Goal: Task Accomplishment & Management: Use online tool/utility

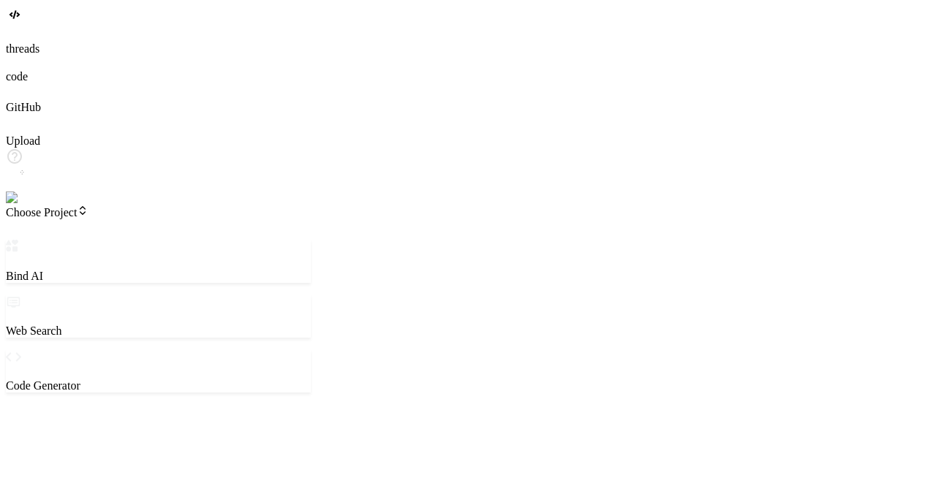
type textarea "x"
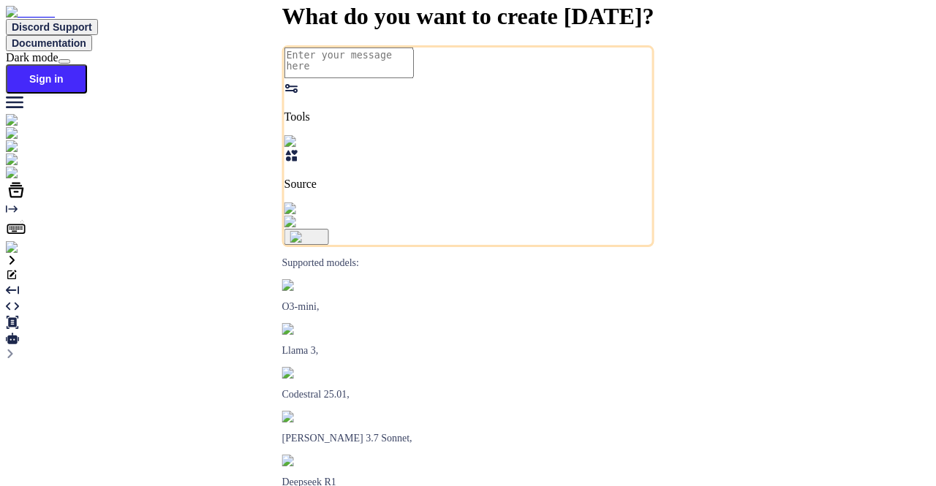
type textarea "x"
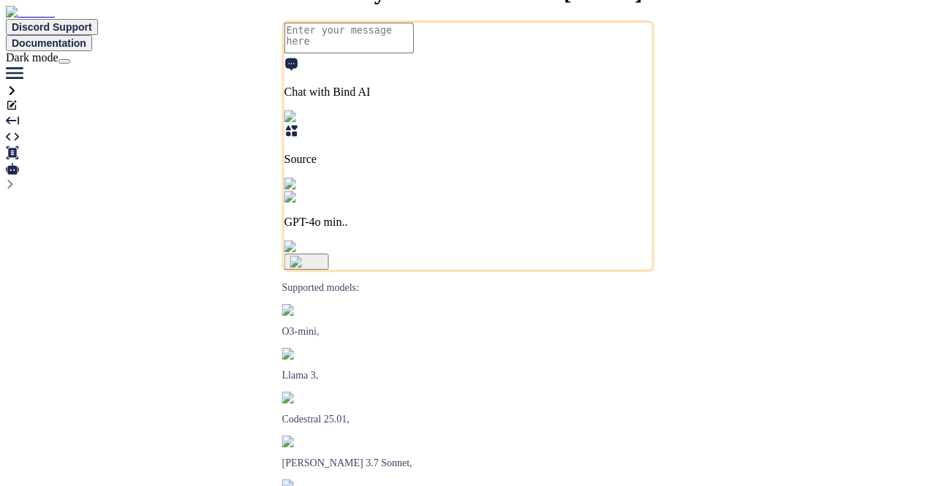
type textarea "x"
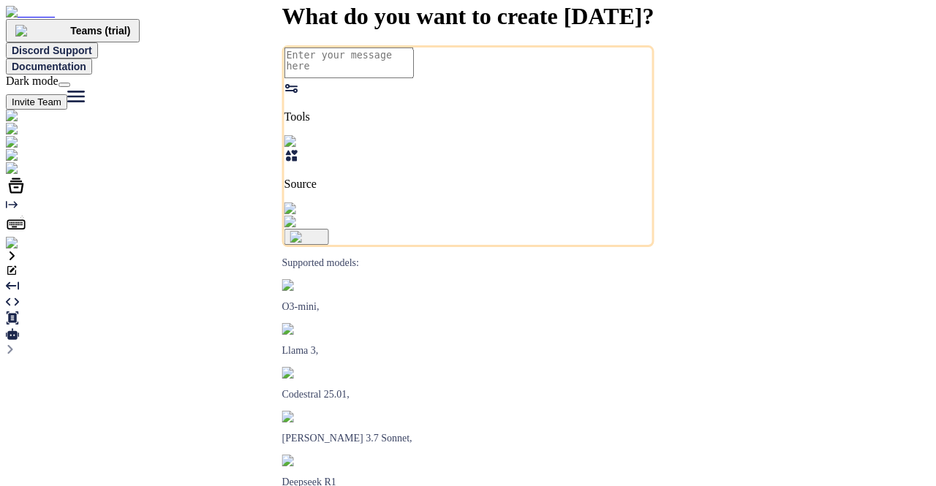
type textarea "x"
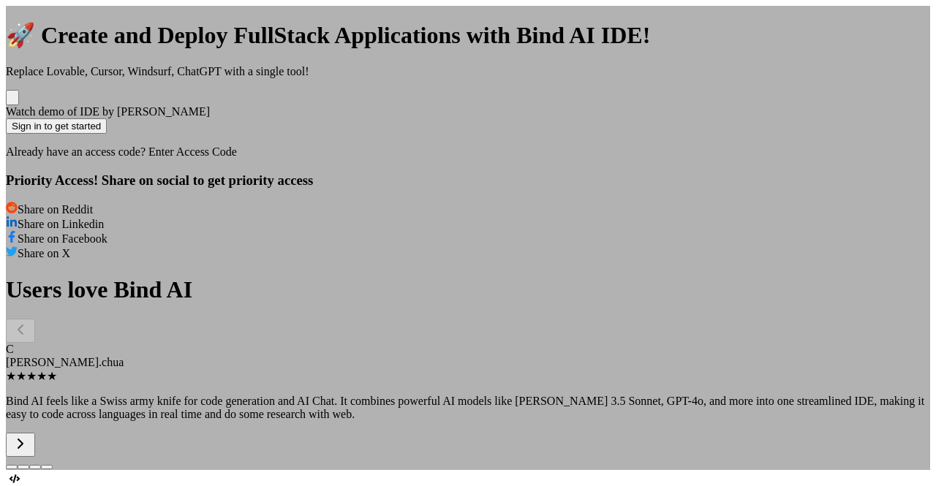
click at [850, 131] on div "🚀 Create and Deploy FullStack Applications with Bind AI IDE! Replace Lovable, C…" at bounding box center [468, 238] width 924 height 464
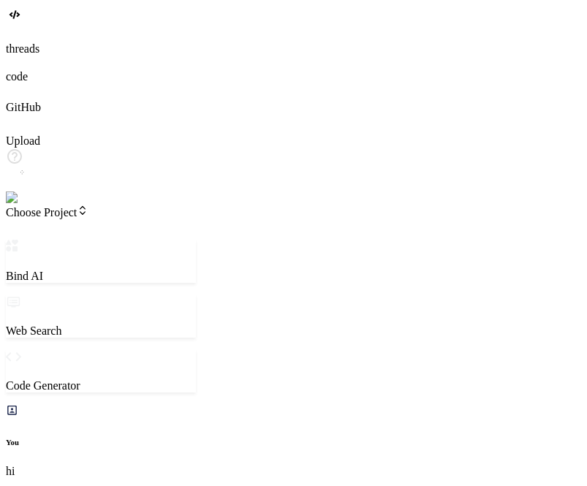
click at [88, 206] on span "Choose Project" at bounding box center [47, 212] width 83 height 12
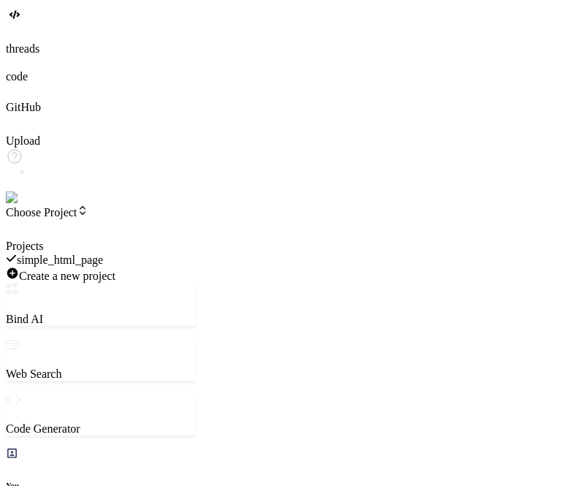
click at [130, 253] on div "simple_html_page" at bounding box center [101, 260] width 190 height 14
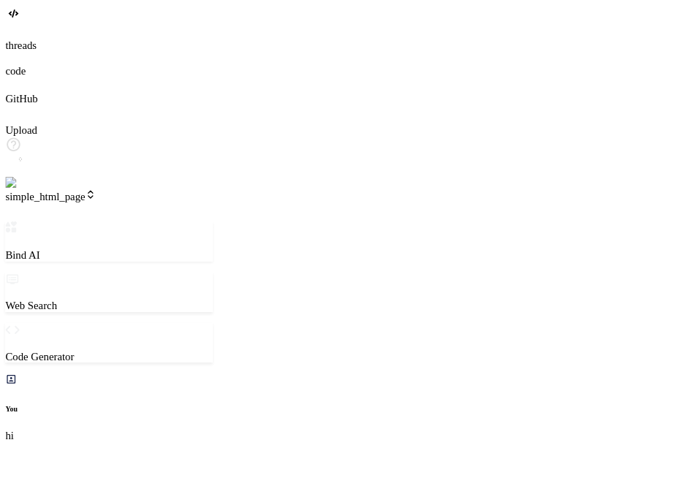
type textarea "x"
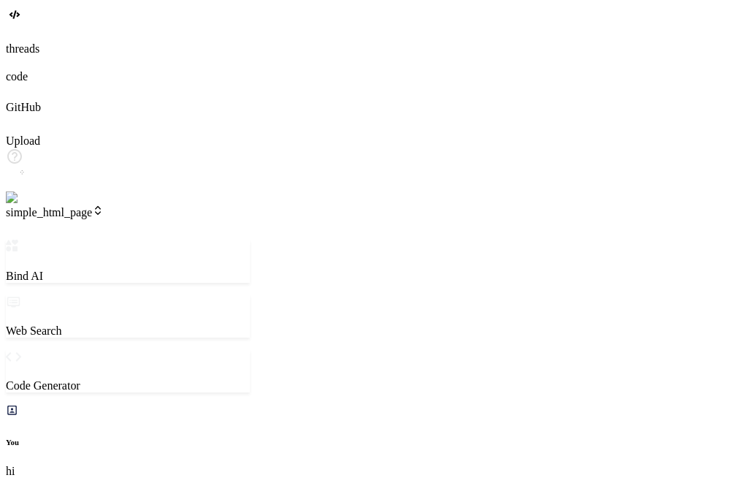
click at [88, 206] on span "Choose Project" at bounding box center [47, 212] width 83 height 12
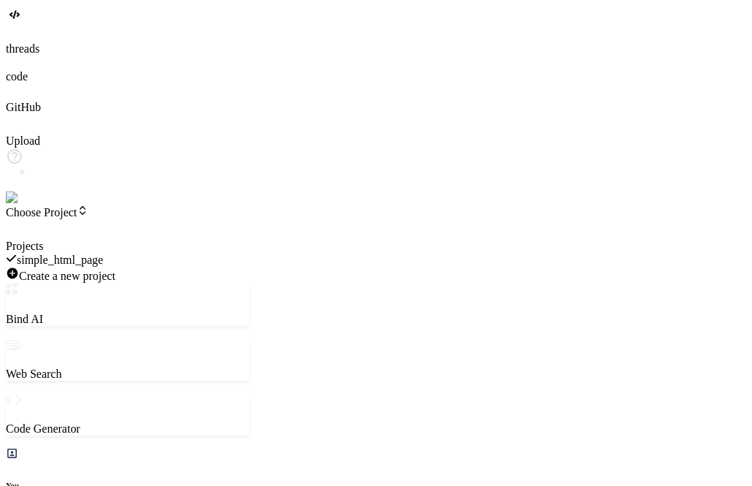
click at [103, 254] on span "simple_html_page" at bounding box center [60, 260] width 86 height 12
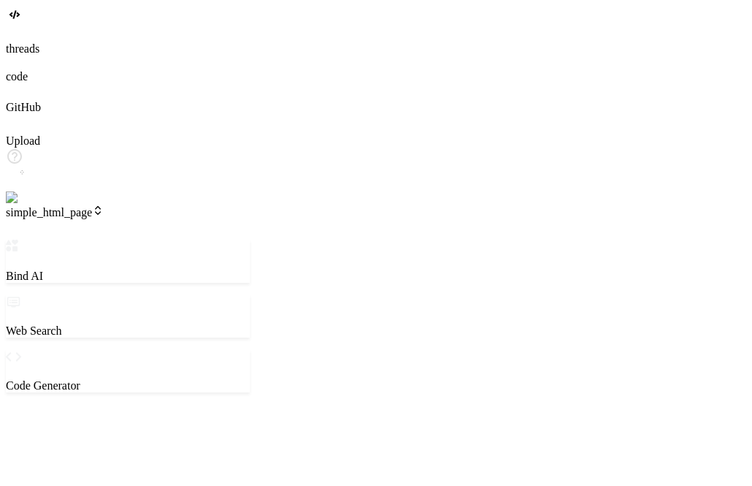
scroll to position [13, 0]
type textarea "x"
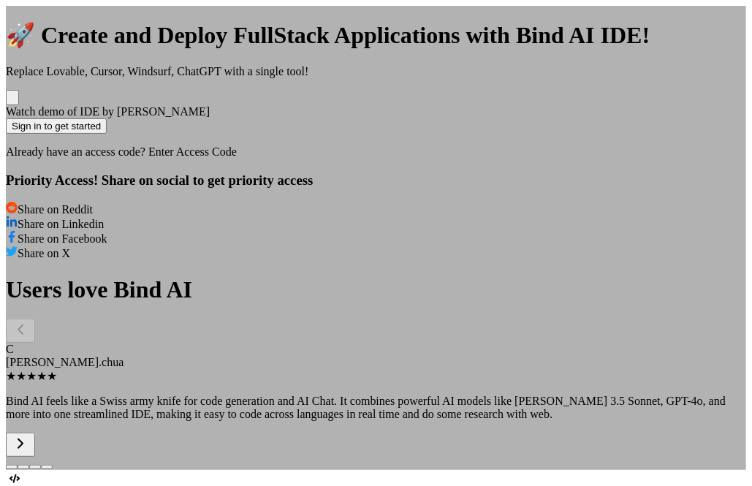
click at [678, 236] on div "🚀 Create and Deploy FullStack Applications with Bind AI IDE! Replace Lovable, C…" at bounding box center [376, 238] width 740 height 464
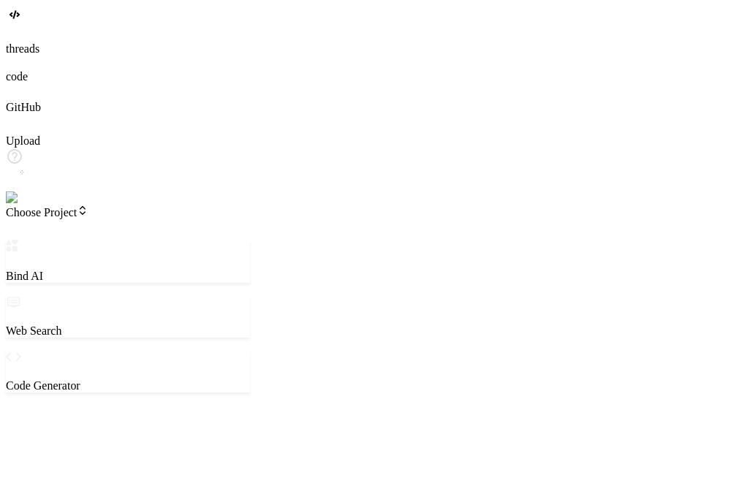
scroll to position [0, 0]
click at [88, 206] on span "Choose Project" at bounding box center [47, 212] width 83 height 12
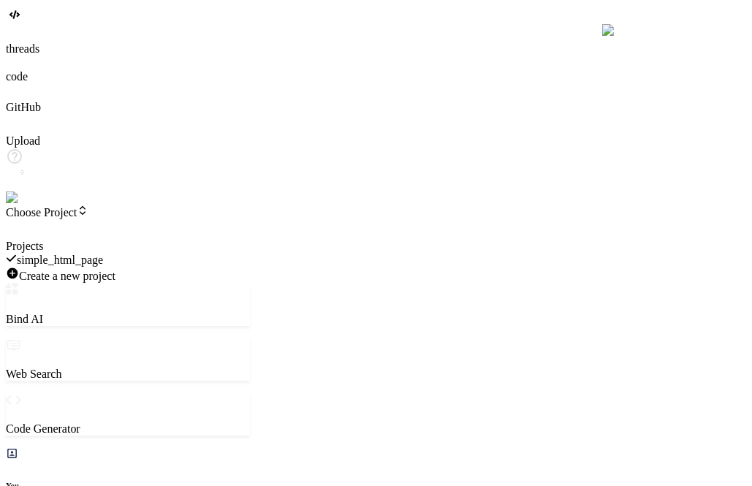
click at [118, 253] on div "simple_html_page" at bounding box center [128, 260] width 244 height 14
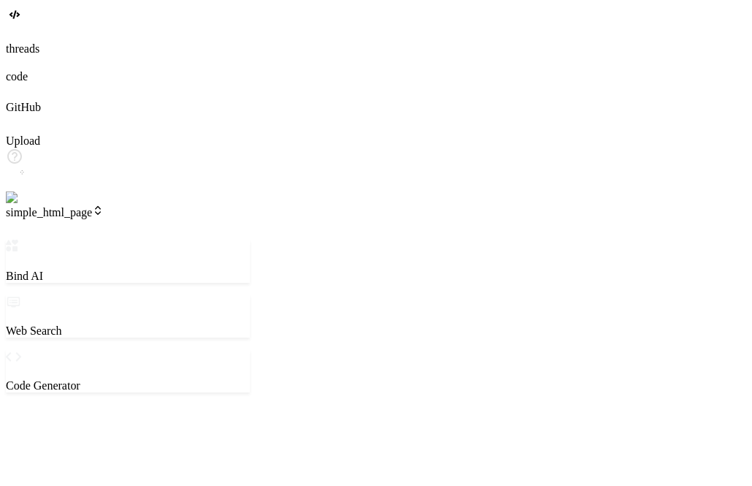
scroll to position [13, 0]
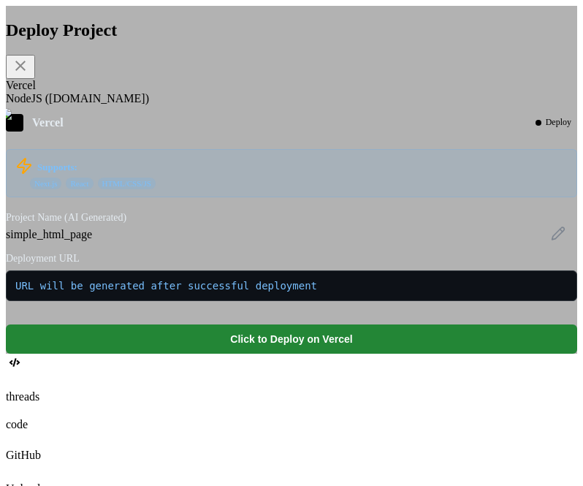
scroll to position [668, 0]
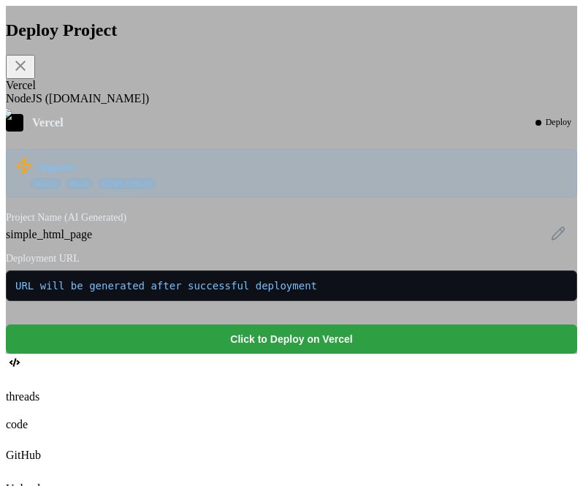
click at [374, 354] on button "Click to Deploy on Vercel" at bounding box center [292, 339] width 572 height 29
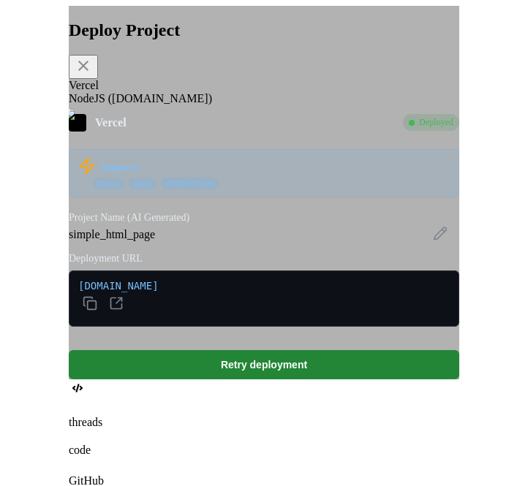
scroll to position [2001, 0]
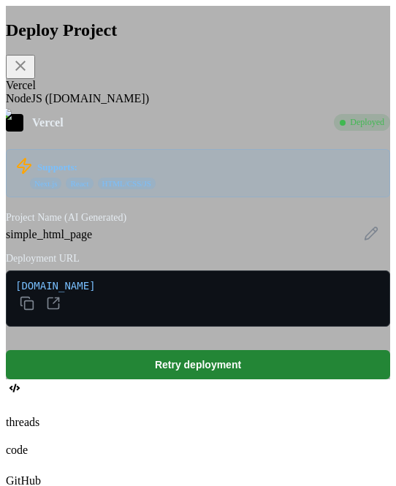
click at [29, 71] on icon at bounding box center [21, 66] width 18 height 18
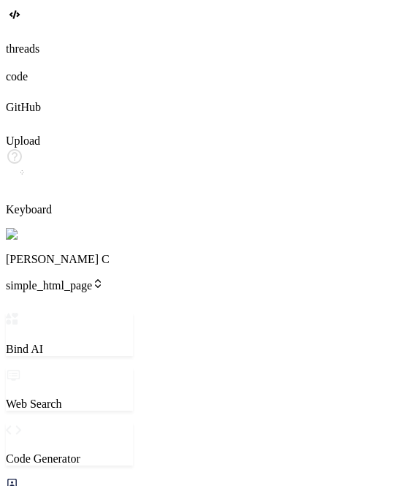
click at [72, 279] on span "simple_html_page" at bounding box center [55, 285] width 98 height 12
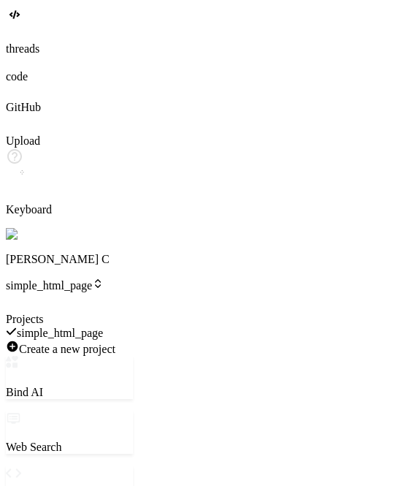
click at [102, 343] on span "Create a new project" at bounding box center [67, 349] width 96 height 12
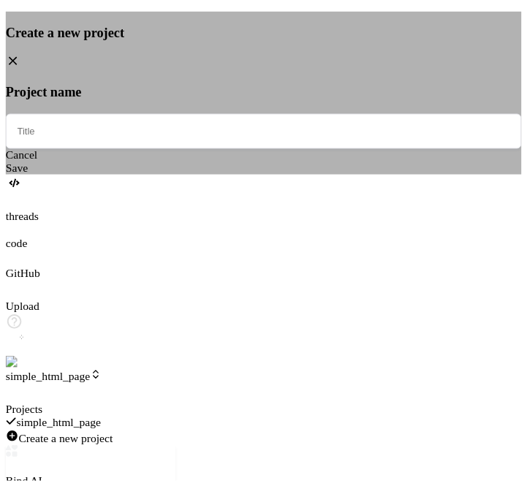
scroll to position [1324, 0]
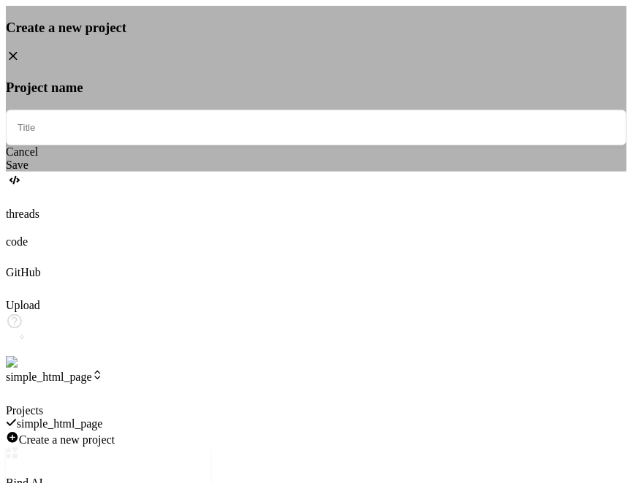
type textarea "x"
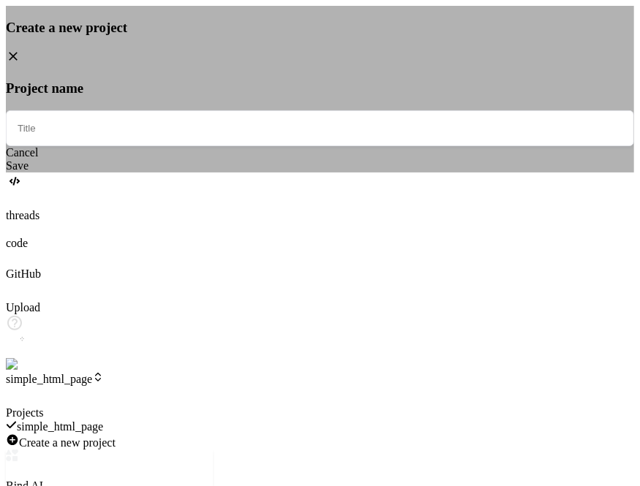
click at [319, 146] on input "text" at bounding box center [320, 128] width 628 height 36
type input "hi"
click at [341, 172] on div "Save" at bounding box center [320, 165] width 628 height 13
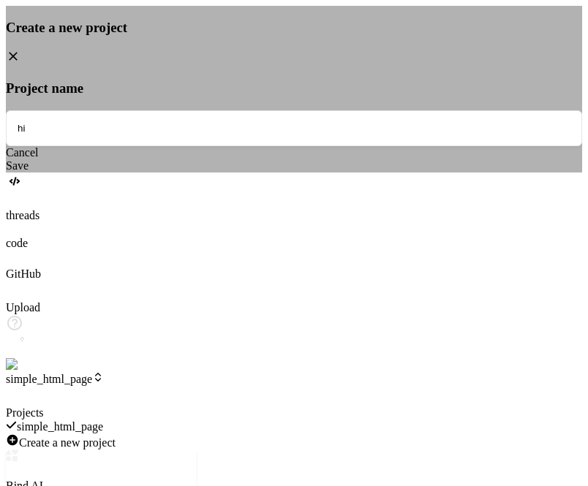
type textarea "x"
click at [20, 64] on icon at bounding box center [13, 56] width 15 height 15
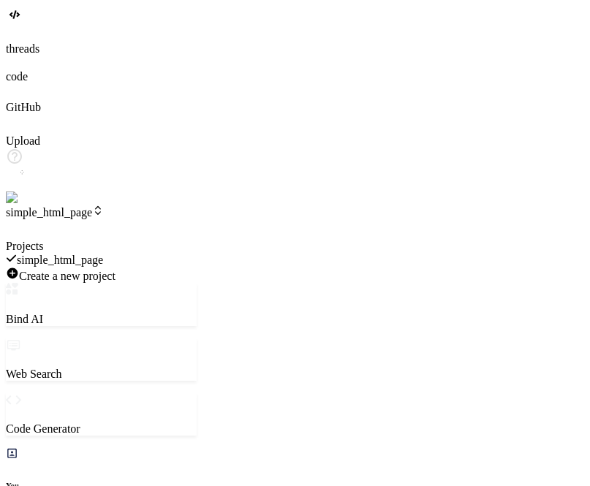
click at [172, 267] on div "Create a new project" at bounding box center [101, 275] width 191 height 16
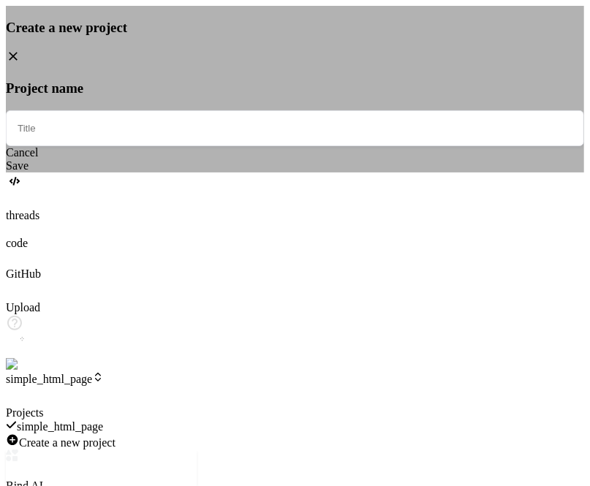
click at [266, 146] on input "text" at bounding box center [295, 128] width 578 height 36
type input "hello"
click at [325, 172] on div "Save" at bounding box center [295, 165] width 578 height 13
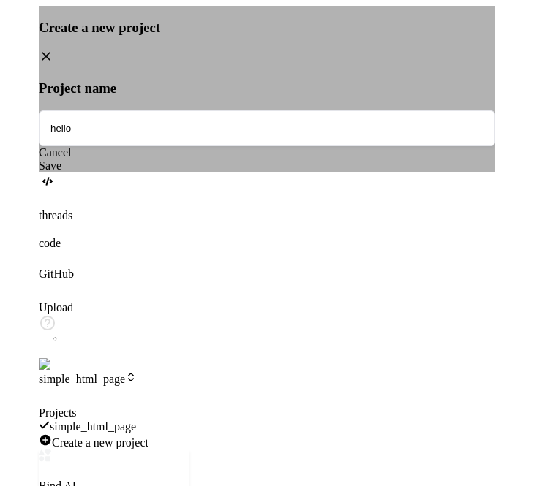
scroll to position [1690, 0]
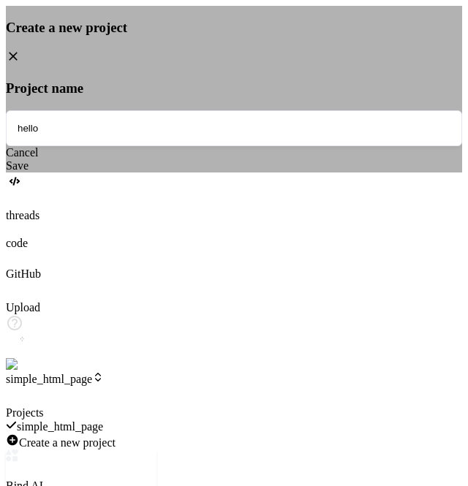
click at [374, 172] on div "Save" at bounding box center [234, 165] width 456 height 13
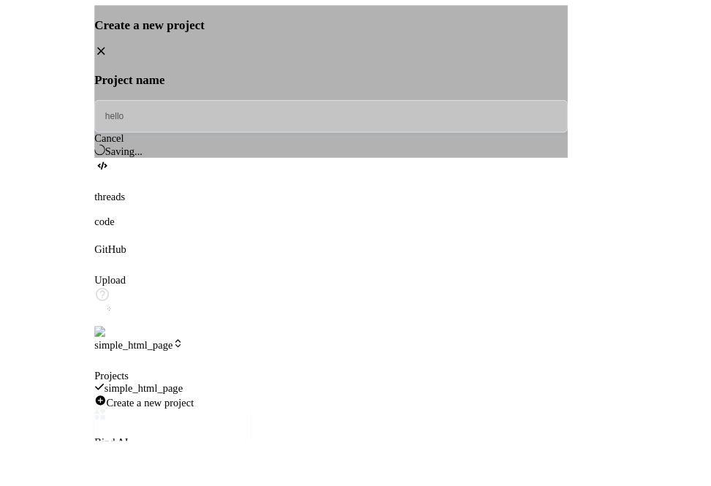
scroll to position [1324, 0]
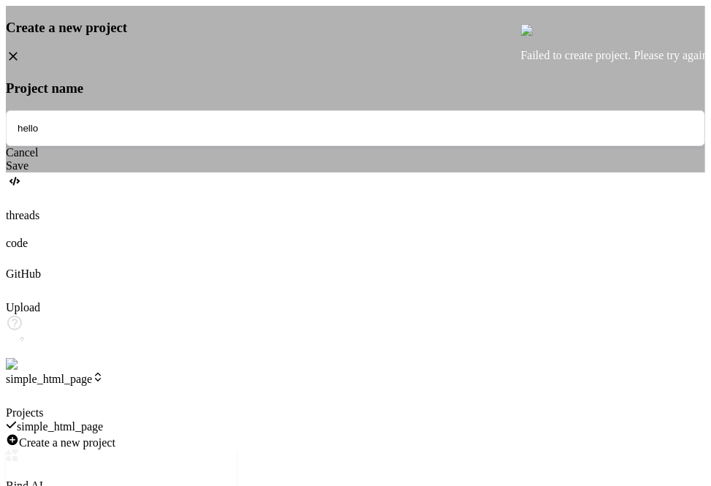
click at [305, 159] on div "Cancel" at bounding box center [355, 152] width 699 height 13
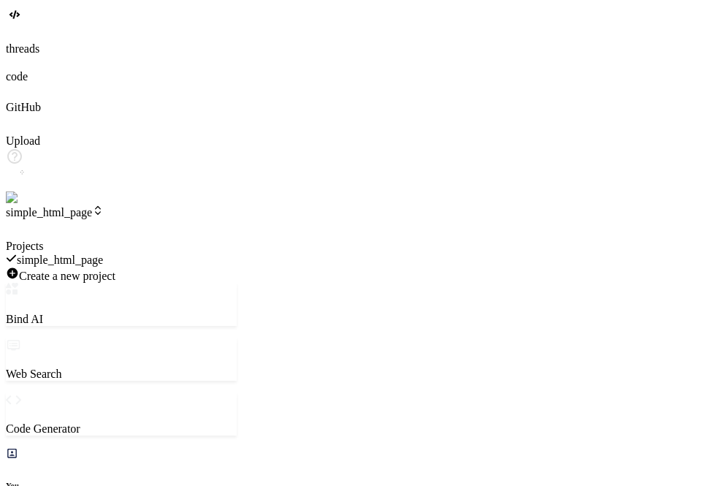
click at [152, 240] on div at bounding box center [121, 240] width 231 height 0
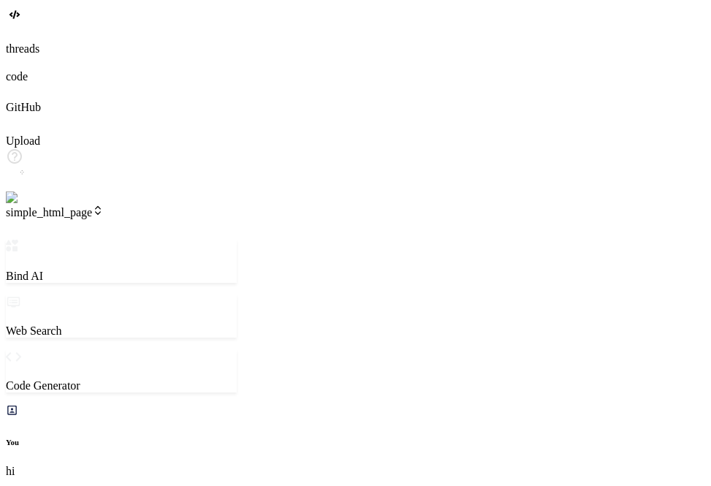
scroll to position [1453, 0]
click at [31, 42] on div at bounding box center [355, 34] width 699 height 16
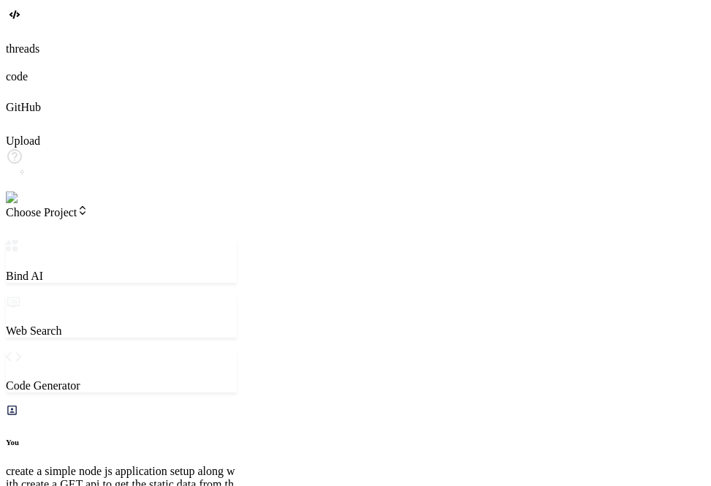
scroll to position [421, 0]
type textarea "x"
type textarea "c"
type textarea "x"
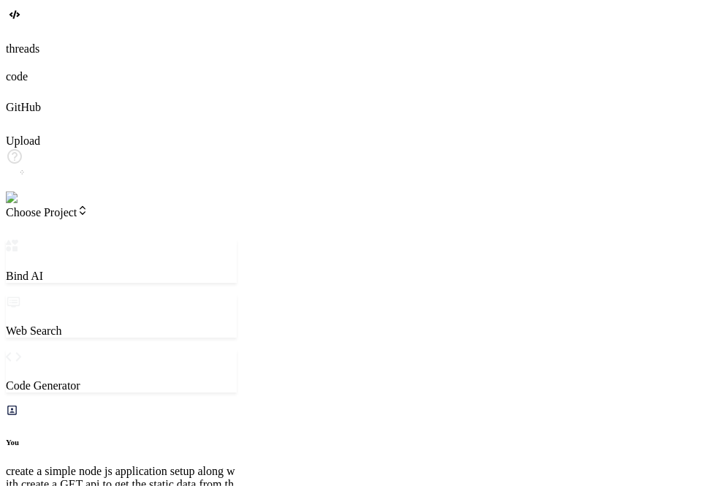
type textarea "ca"
type textarea "x"
type textarea "can"
type textarea "x"
type textarea "can"
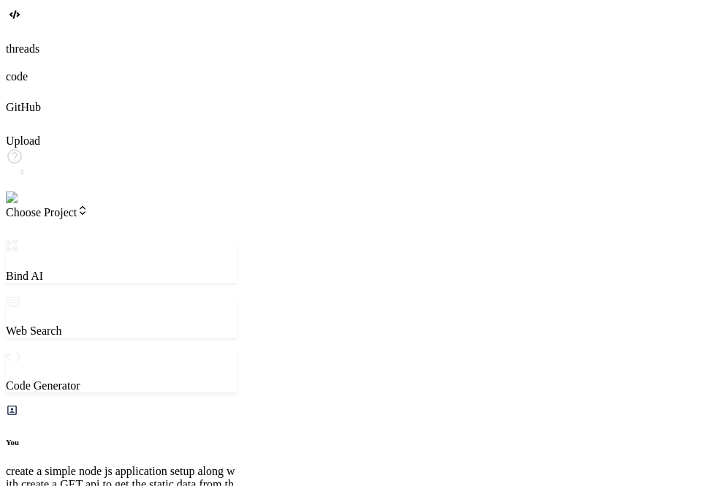
type textarea "x"
type textarea "can y"
type textarea "x"
type textarea "can yo"
type textarea "x"
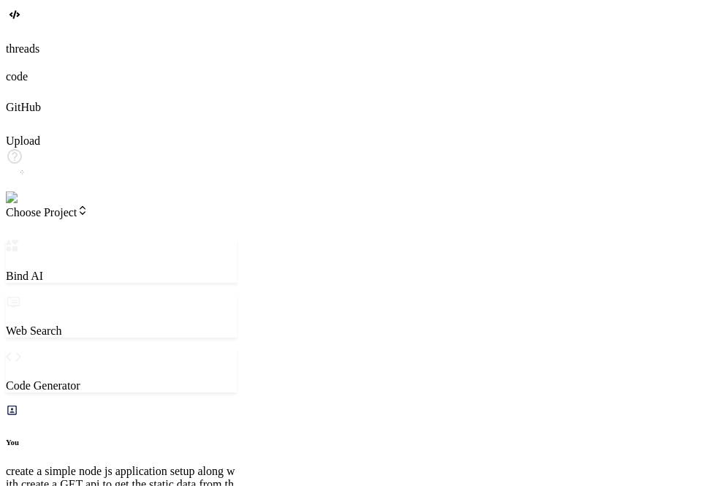
type textarea "can you"
type textarea "x"
type textarea "can you"
type textarea "x"
type textarea "can you c"
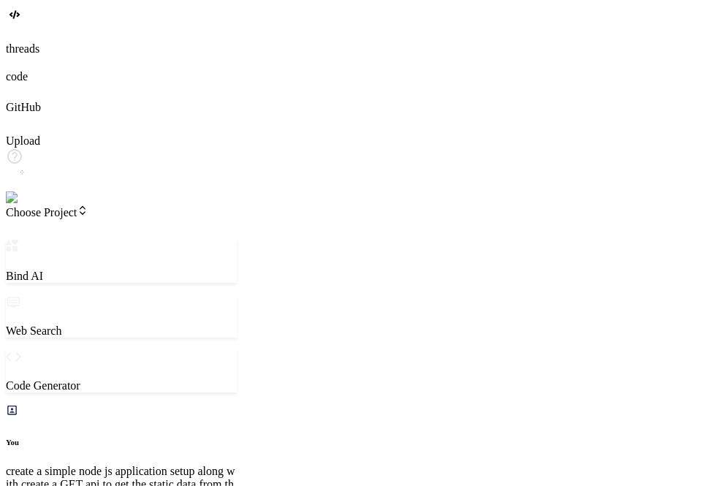
type textarea "x"
type textarea "can you cr"
type textarea "x"
type textarea "can you cre"
type textarea "x"
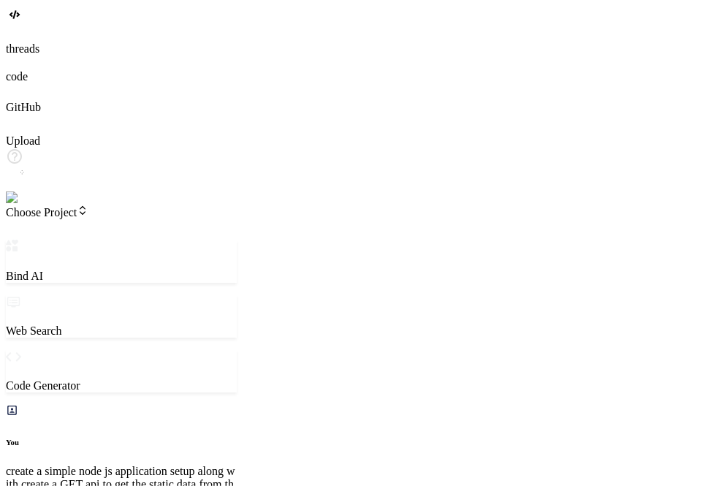
type textarea "can you crea"
type textarea "x"
type textarea "can you creat"
type textarea "x"
type textarea "can you create"
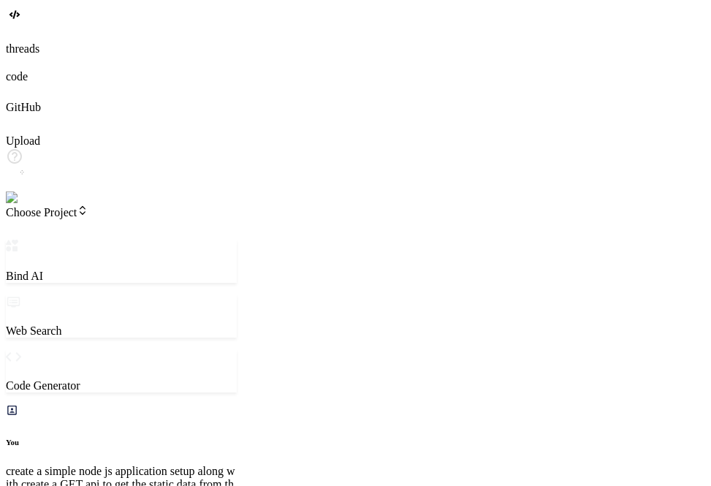
type textarea "x"
type textarea "can you create"
type textarea "x"
type textarea "can you create a"
type textarea "x"
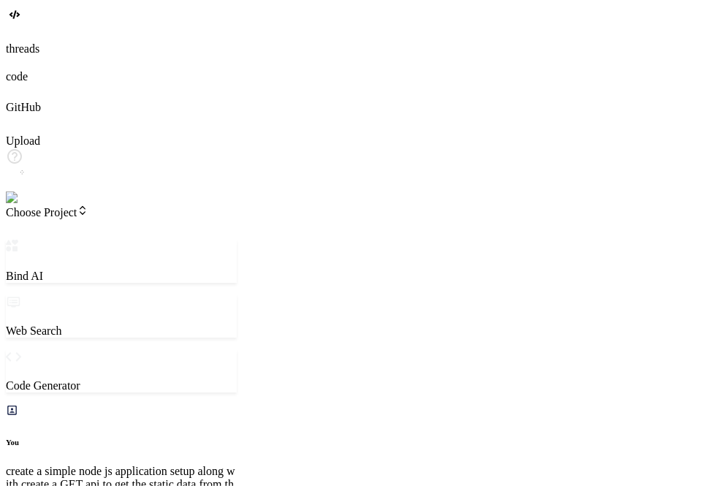
type textarea "can you create a"
type textarea "x"
type textarea "can you create a s"
type textarea "x"
type textarea "can you create a si"
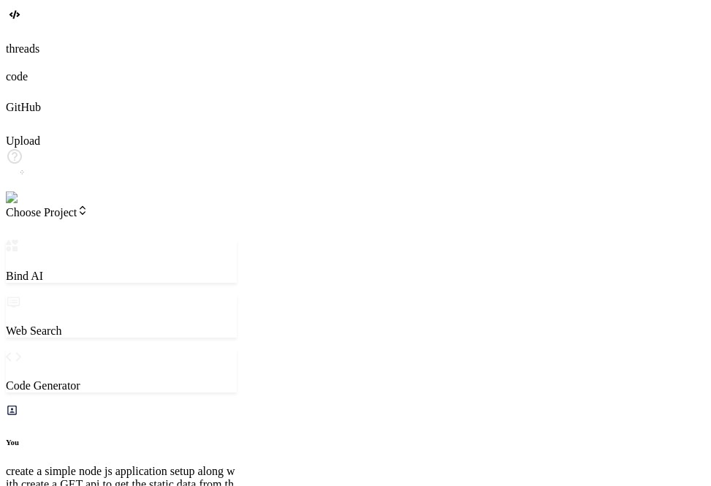
type textarea "x"
type textarea "can you create a sim"
type textarea "x"
type textarea "can you create a simp"
type textarea "x"
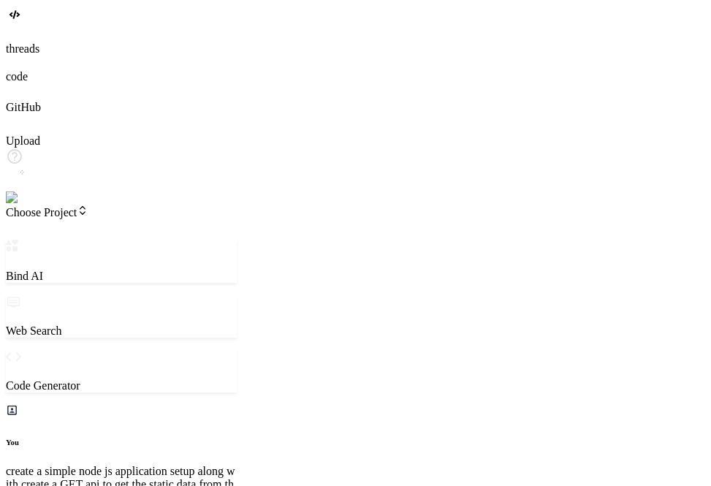
type textarea "can you create a simpl"
type textarea "x"
type textarea "can you create a simple"
type textarea "x"
type textarea "can you create a simple"
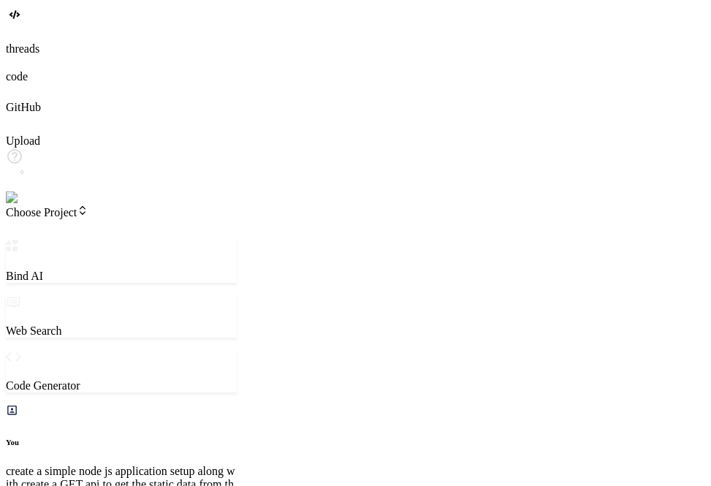
type textarea "x"
type textarea "can you create a simple p"
type textarea "x"
type textarea "can you create a simple pr"
type textarea "x"
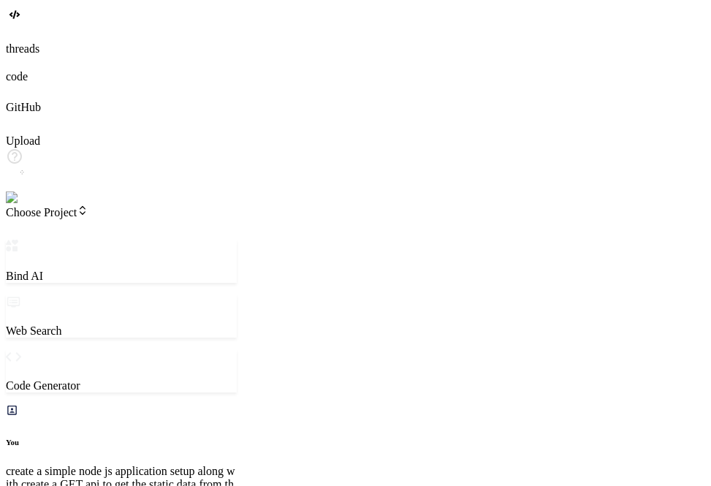
type textarea "can you create a simple pro"
type textarea "x"
type textarea "can you create a simple proh"
type textarea "x"
type textarea "can you create a simple pro"
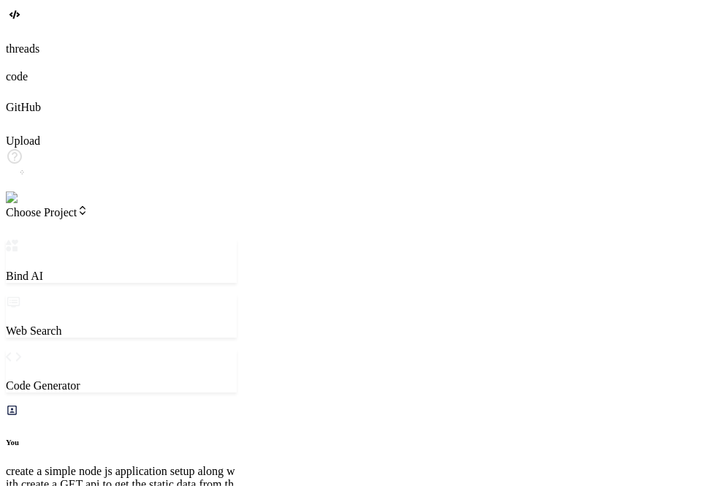
type textarea "x"
type textarea "can you create a simple proj"
type textarea "x"
type textarea "can you create a simple proje"
type textarea "x"
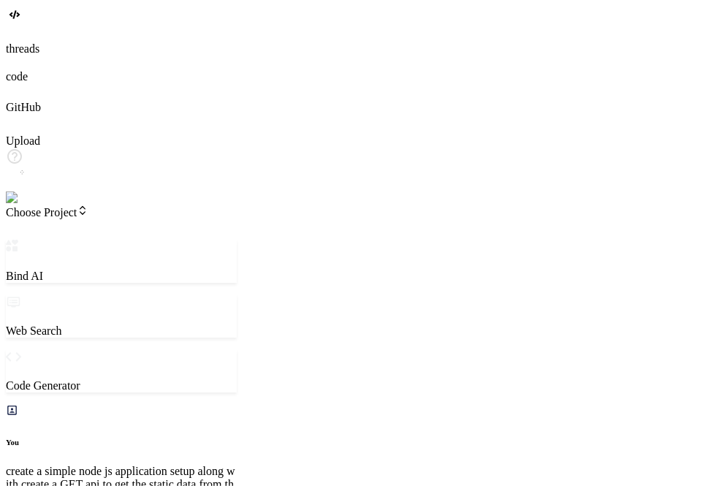
type textarea "can you create a simple projec"
type textarea "x"
type textarea "can you create a simple project"
type textarea "x"
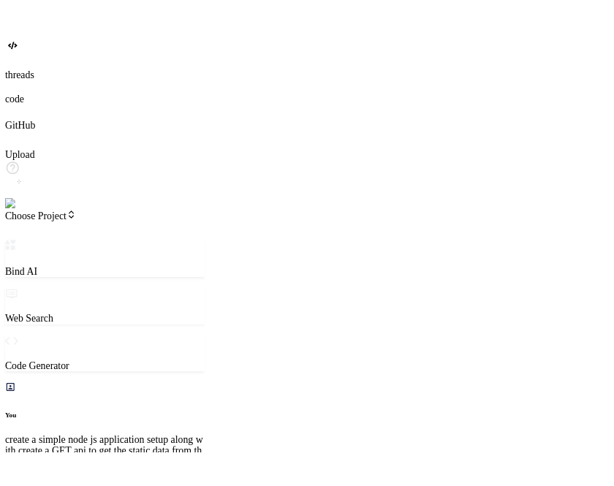
scroll to position [573, 0]
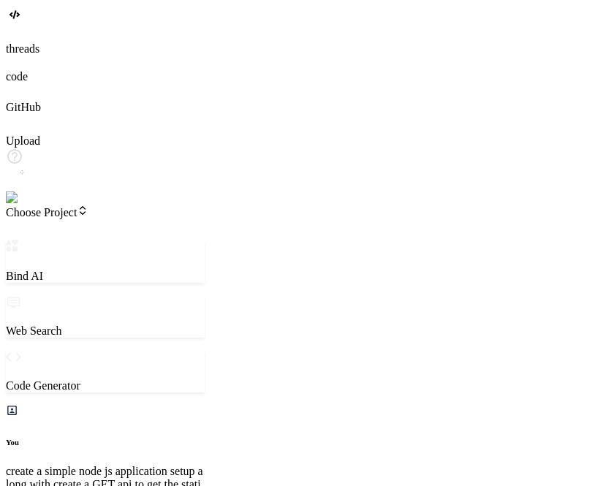
type textarea "x"
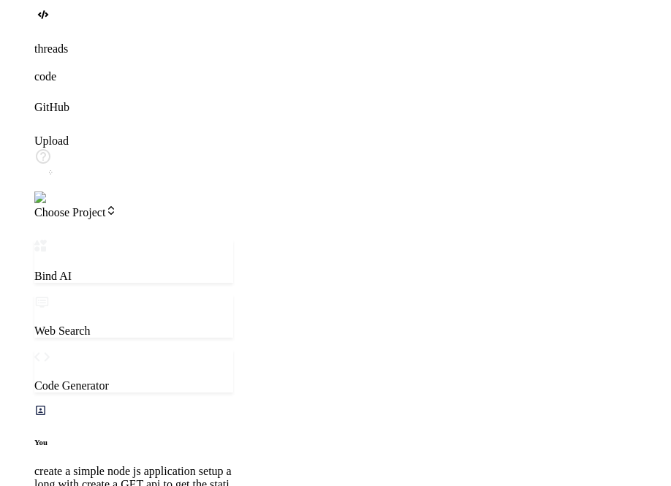
scroll to position [463, 0]
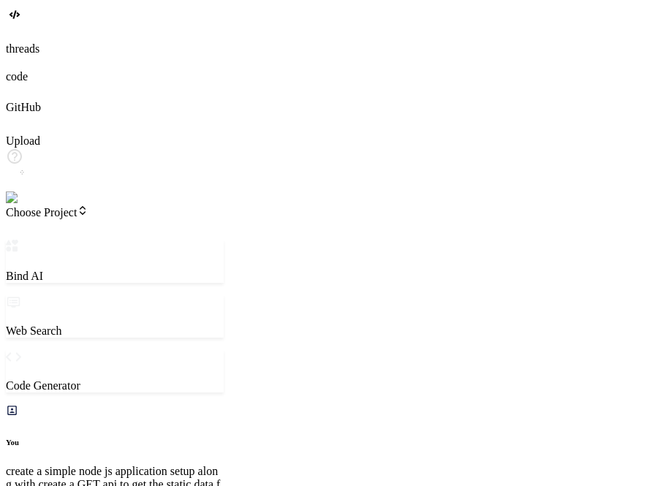
type textarea "x"
click at [88, 206] on span "Choose Project" at bounding box center [47, 212] width 83 height 12
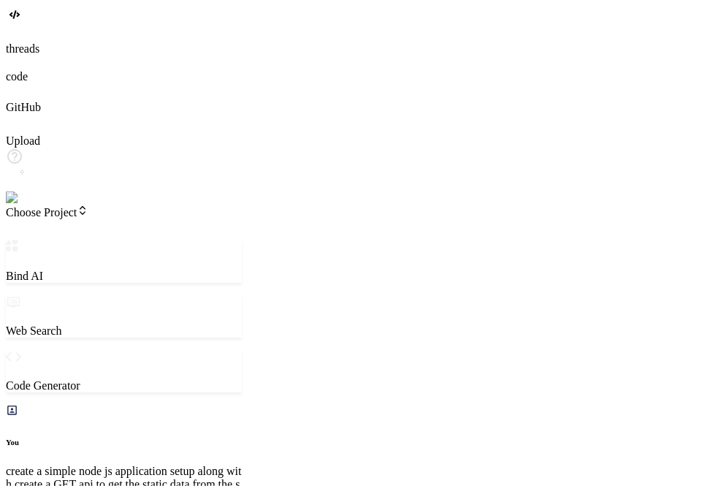
click at [88, 206] on span "Choose Project" at bounding box center [47, 212] width 83 height 12
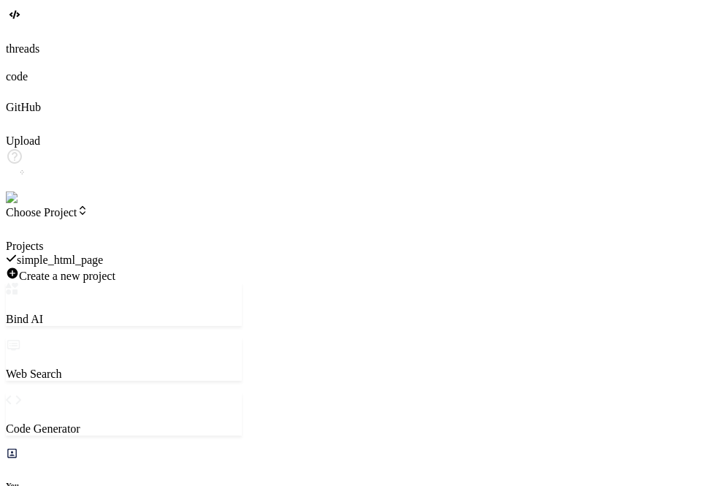
click at [103, 254] on span "simple_html_page" at bounding box center [60, 260] width 86 height 12
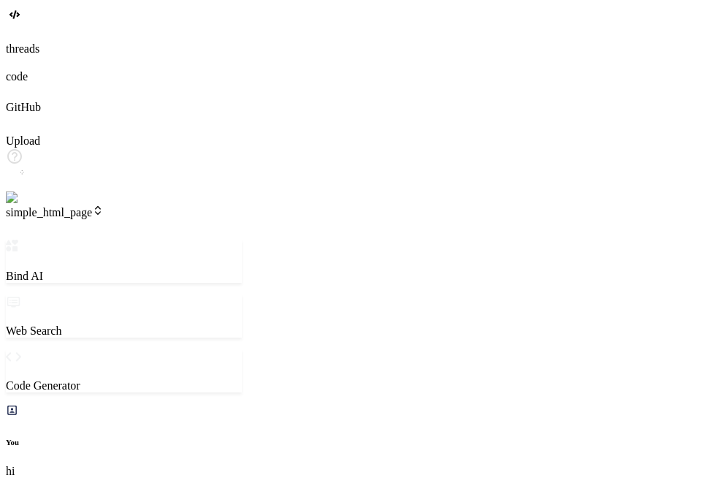
scroll to position [668, 0]
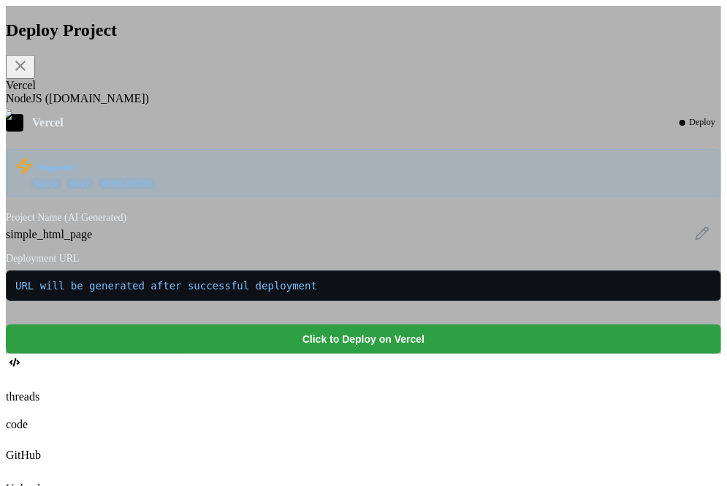
scroll to position [0, 0]
click at [333, 354] on button "Click to Deploy on Vercel" at bounding box center [364, 339] width 716 height 29
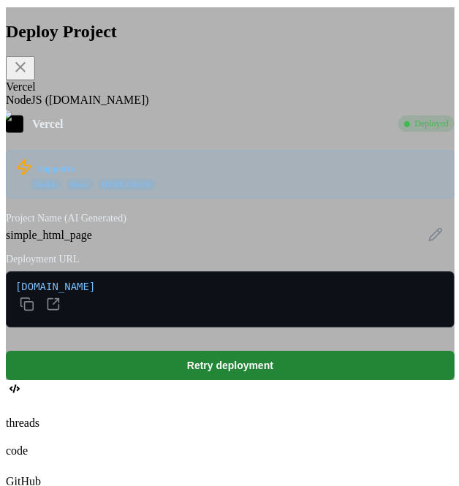
scroll to position [1127, 0]
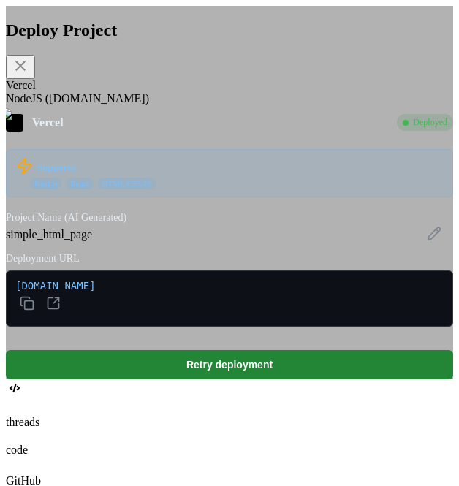
click at [29, 67] on icon at bounding box center [21, 66] width 18 height 18
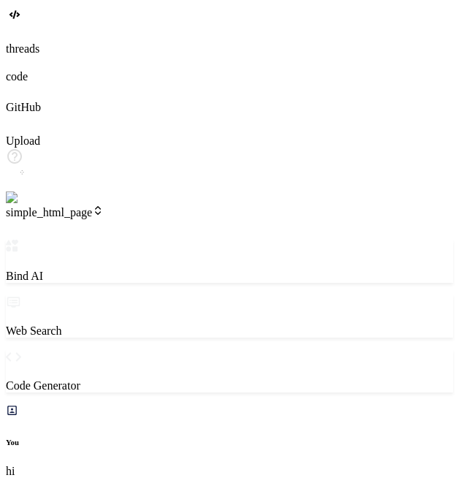
click at [23, 219] on icon "Created with Pixso." at bounding box center [15, 228] width 18 height 18
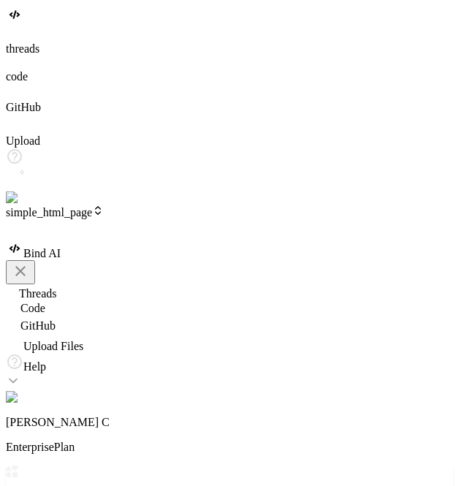
click at [400, 240] on div at bounding box center [229, 240] width 447 height 0
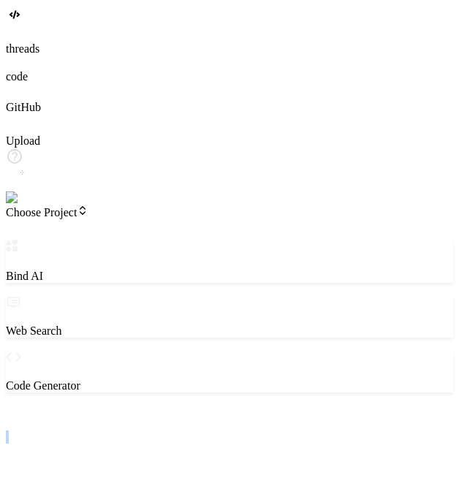
drag, startPoint x: 458, startPoint y: 124, endPoint x: 675, endPoint y: 115, distance: 217.3
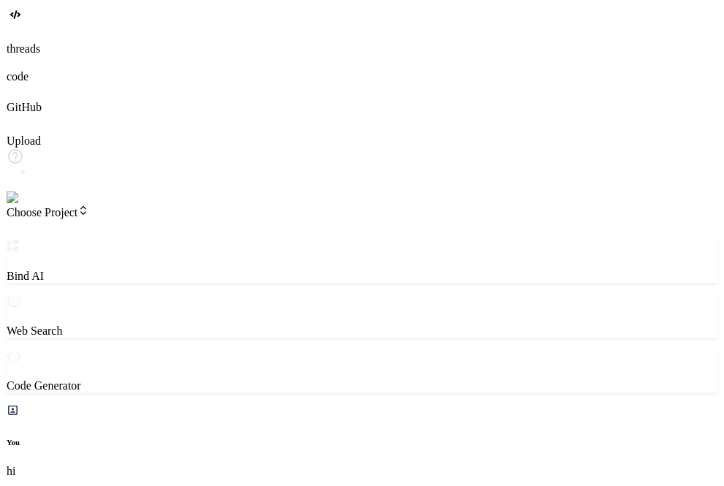
scroll to position [890, 0]
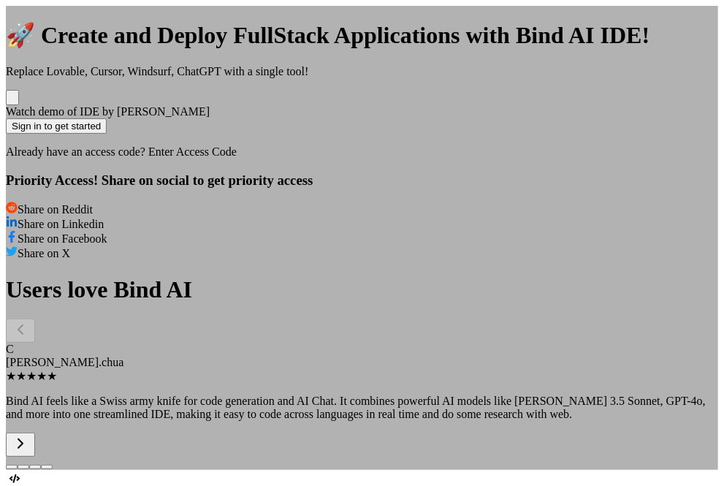
click at [642, 99] on div "🚀 Create and Deploy FullStack Applications with Bind AI IDE! Replace Lovable, C…" at bounding box center [362, 238] width 713 height 464
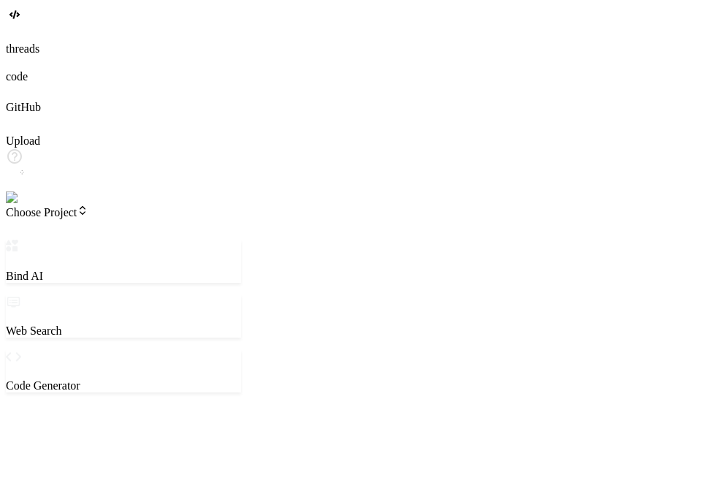
scroll to position [0, 0]
click at [88, 205] on icon at bounding box center [83, 211] width 12 height 12
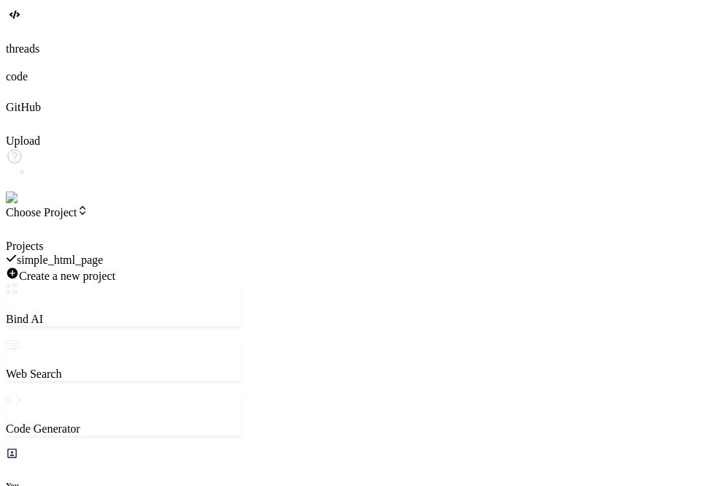
click at [103, 254] on span "simple_html_page" at bounding box center [60, 260] width 86 height 12
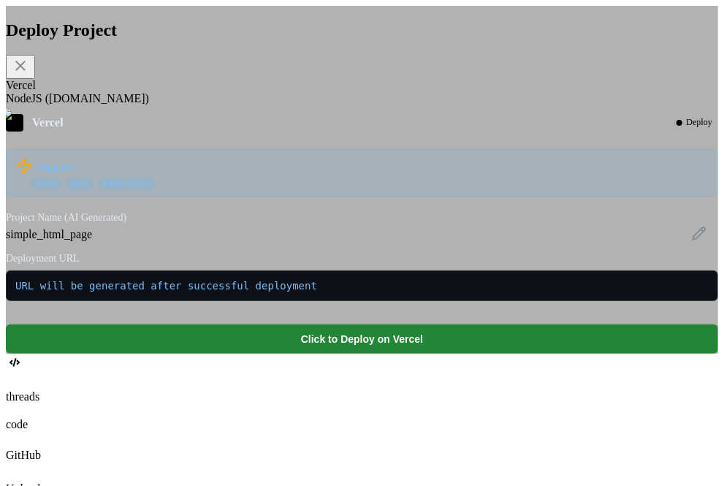
scroll to position [186, 0]
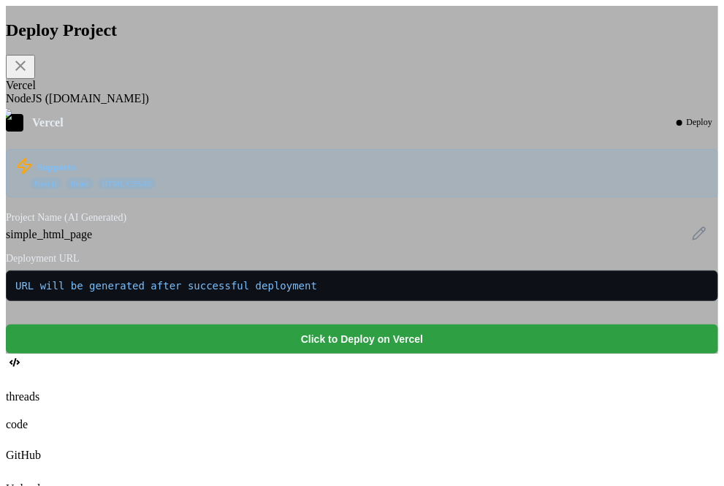
click at [392, 325] on button "Click to Deploy on Vercel" at bounding box center [362, 339] width 713 height 29
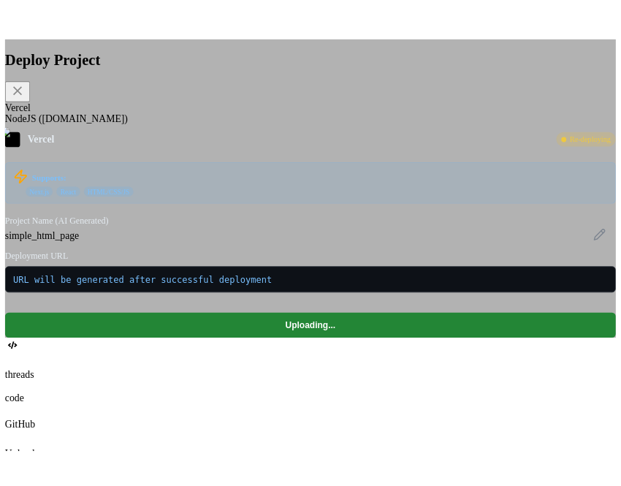
scroll to position [1243, 0]
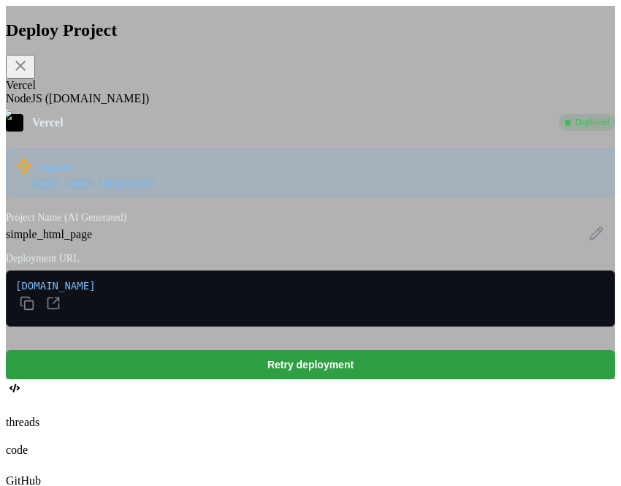
click at [318, 350] on button "Retry deployment" at bounding box center [311, 364] width 610 height 29
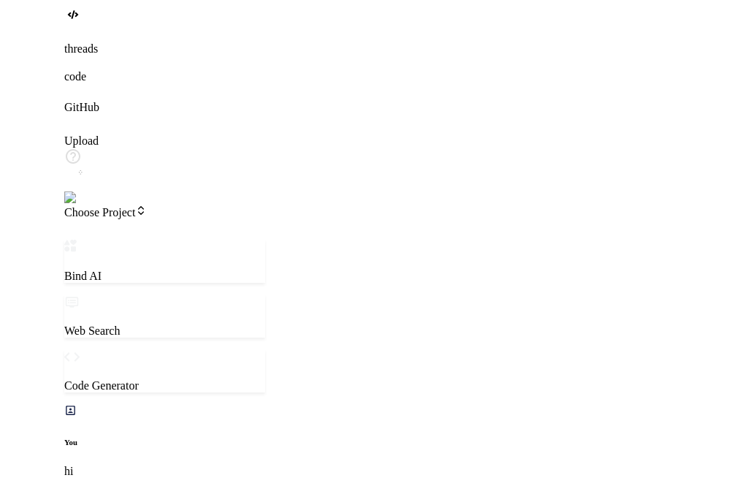
scroll to position [1016, 0]
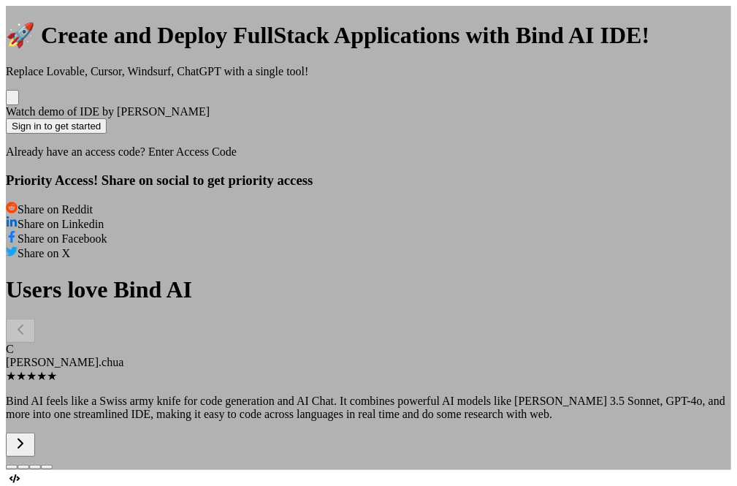
click at [670, 50] on div "🚀 Create and Deploy FullStack Applications with Bind AI IDE! Replace Lovable, C…" at bounding box center [369, 238] width 726 height 464
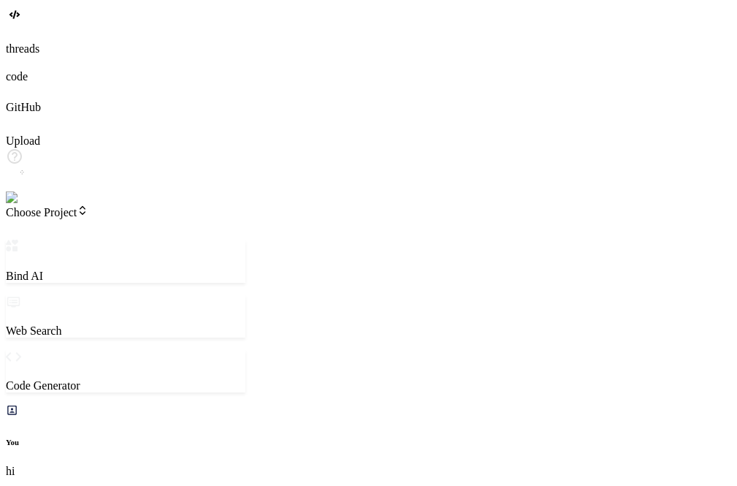
scroll to position [0, 0]
click at [88, 206] on span "Choose Project" at bounding box center [47, 212] width 83 height 12
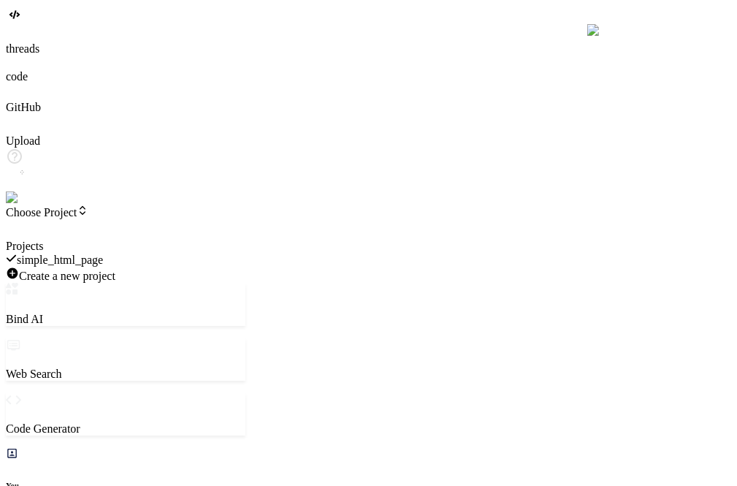
click at [103, 254] on span "simple_html_page" at bounding box center [60, 260] width 86 height 12
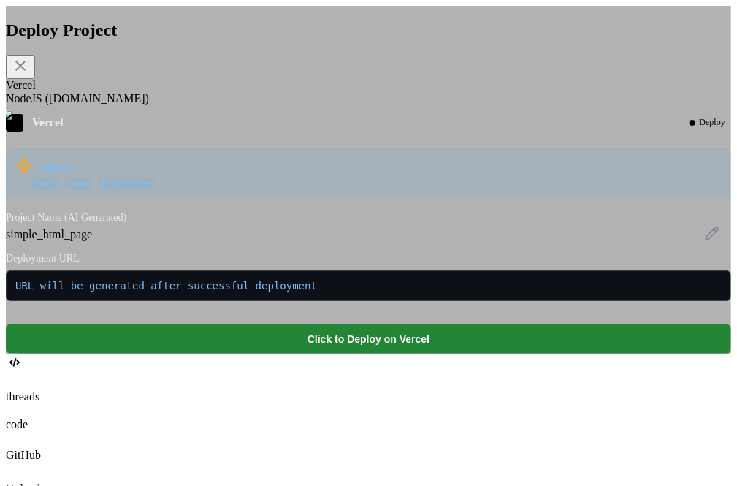
scroll to position [186, 0]
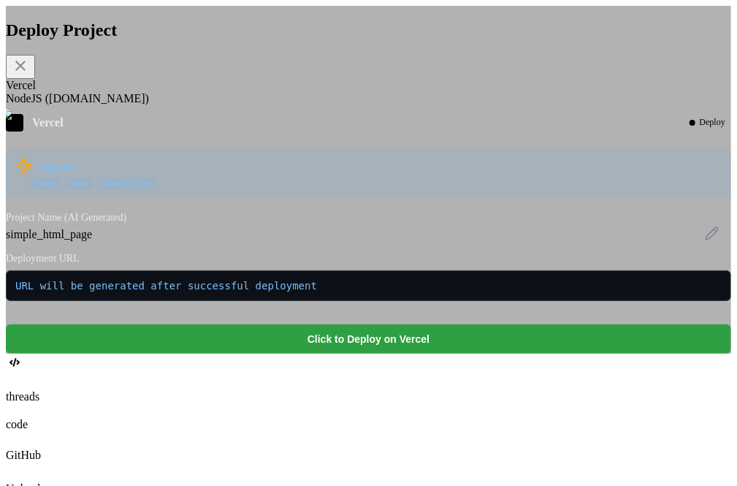
click at [414, 325] on button "Click to Deploy on Vercel" at bounding box center [369, 339] width 726 height 29
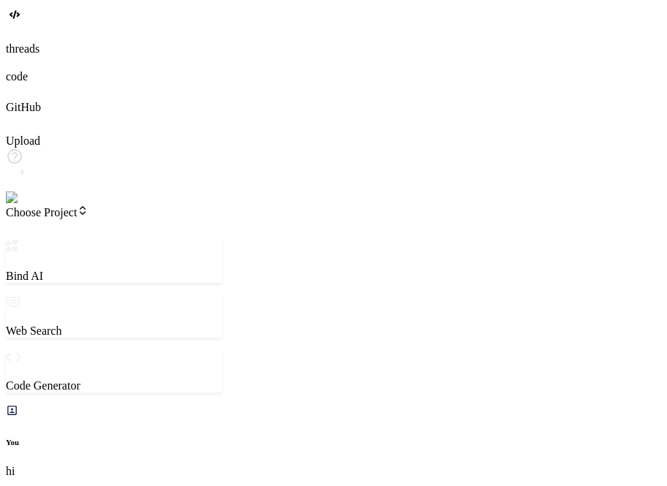
scroll to position [1009, 0]
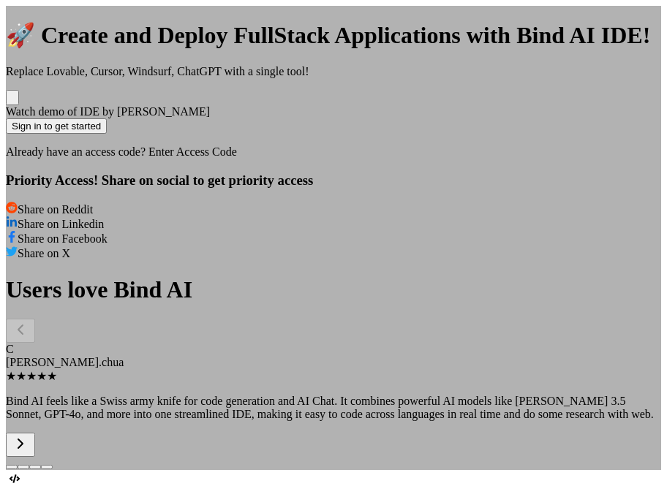
click at [53, 86] on div "🚀 Create and Deploy FullStack Applications with Bind AI IDE! Replace Lovable, C…" at bounding box center [333, 238] width 655 height 464
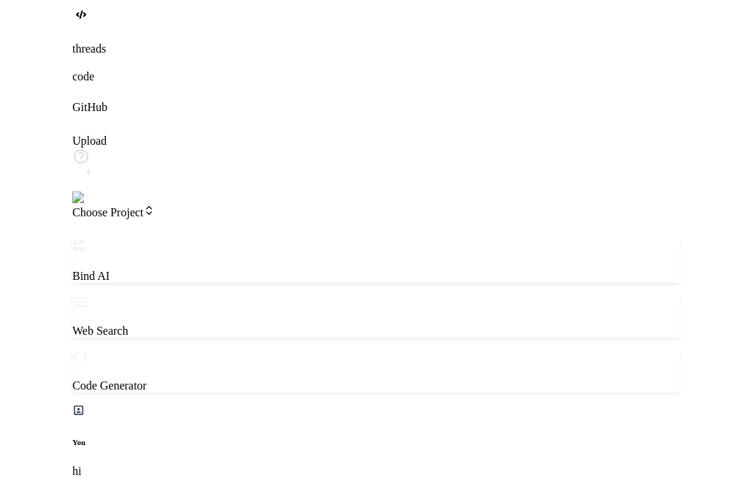
scroll to position [901, 0]
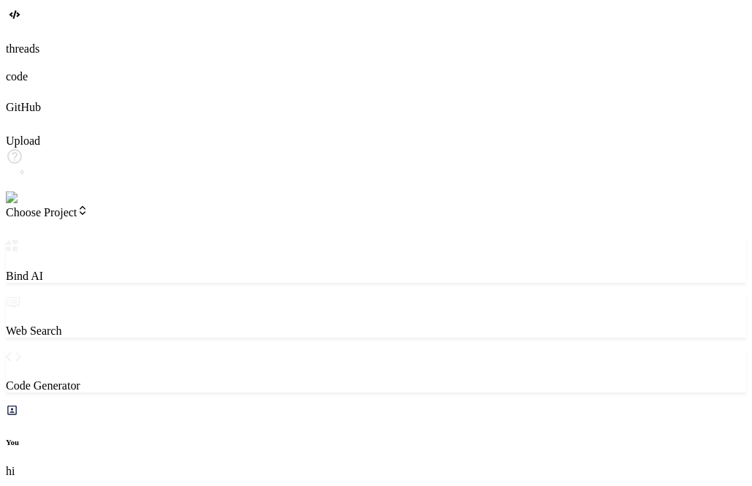
click at [88, 206] on span "Choose Project" at bounding box center [47, 212] width 83 height 12
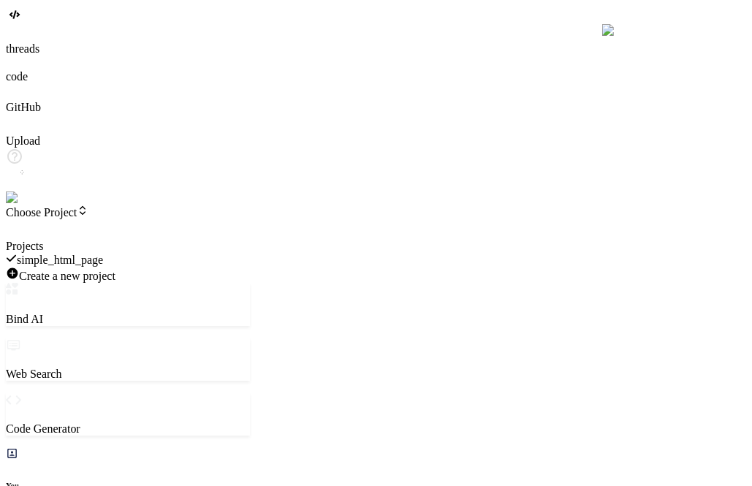
click at [103, 254] on span "simple_html_page" at bounding box center [60, 260] width 86 height 12
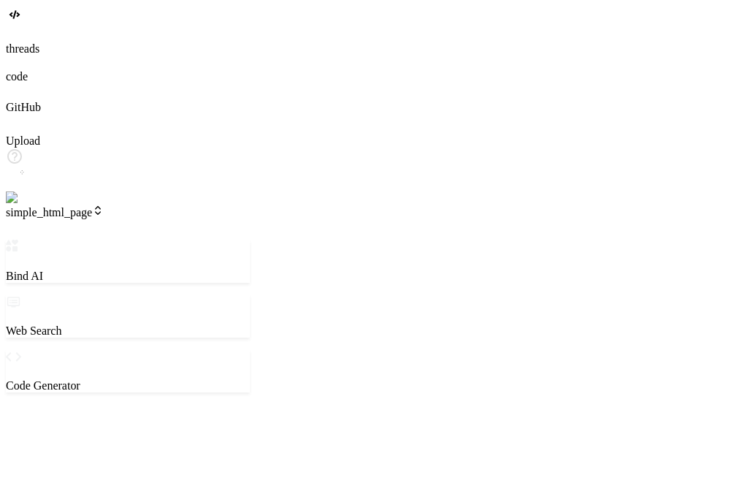
scroll to position [0, 0]
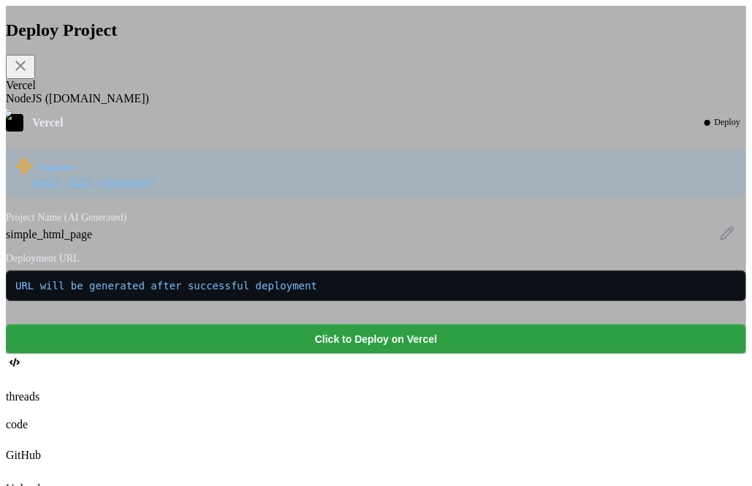
click at [349, 354] on button "Click to Deploy on Vercel" at bounding box center [376, 339] width 740 height 29
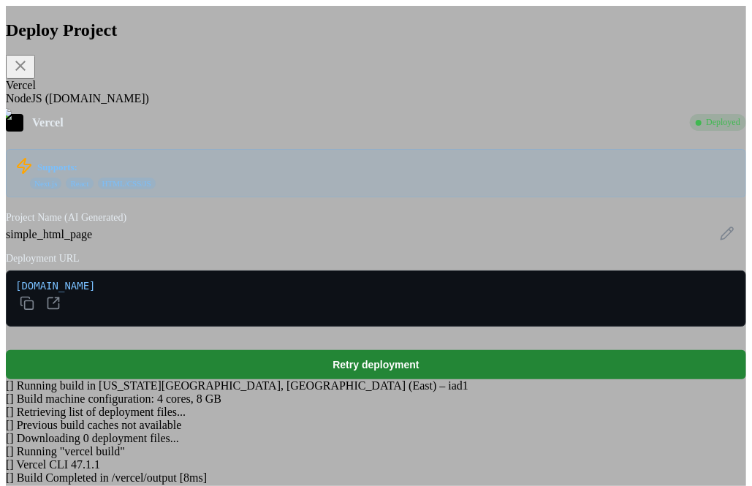
scroll to position [194, 0]
type textarea "x"
click at [26, 67] on icon at bounding box center [20, 66] width 10 height 10
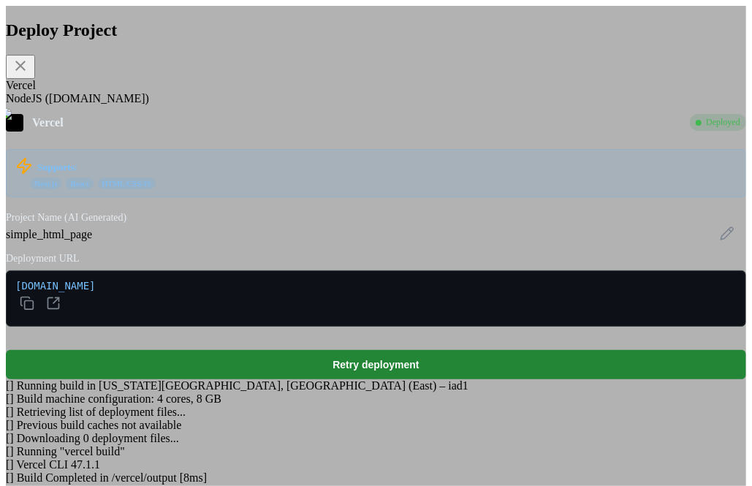
scroll to position [142, 0]
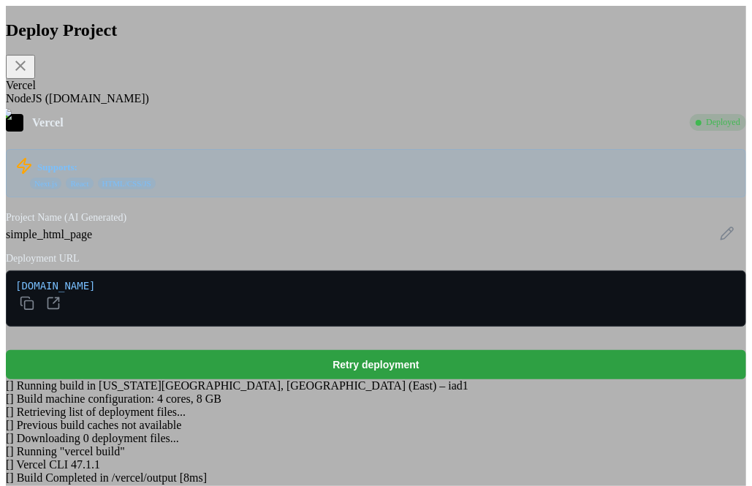
click at [387, 350] on button "Retry deployment" at bounding box center [376, 364] width 740 height 29
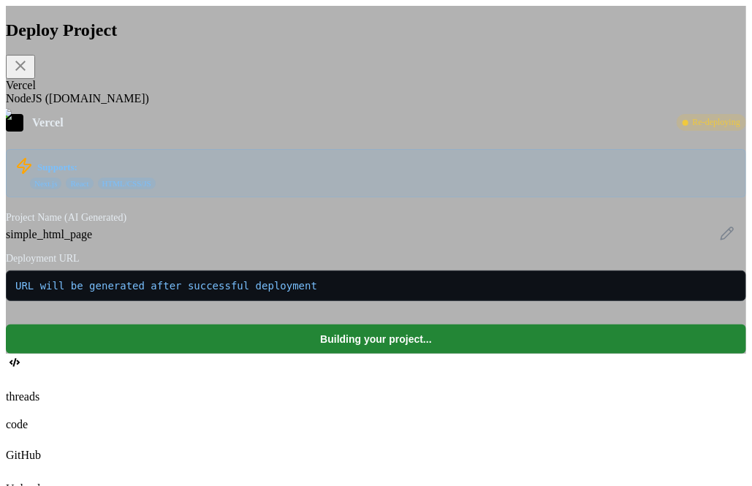
scroll to position [0, 0]
type textarea "x"
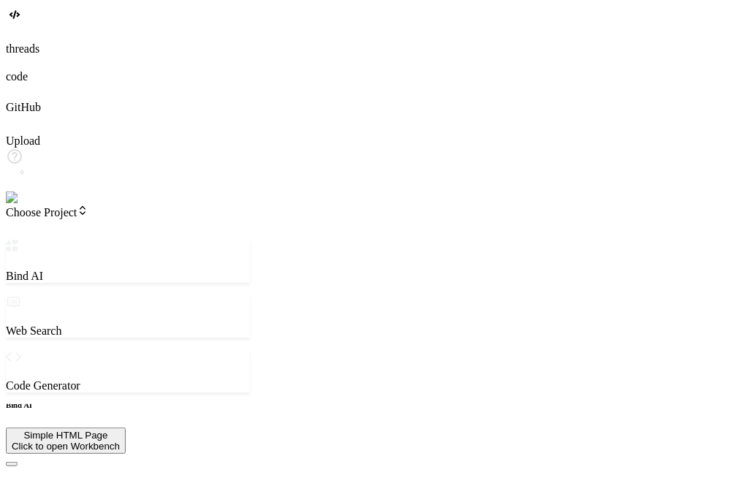
scroll to position [947, 0]
click at [88, 206] on span "Choose Project" at bounding box center [47, 212] width 83 height 12
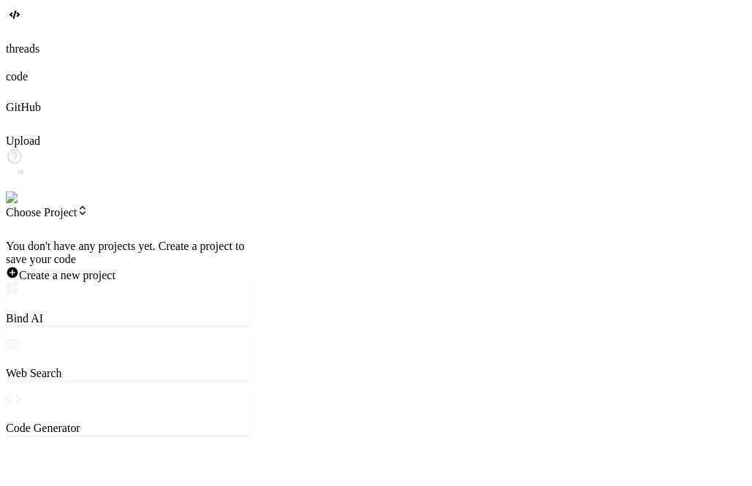
scroll to position [0, 0]
click at [103, 254] on span "simple_html_page" at bounding box center [60, 260] width 86 height 12
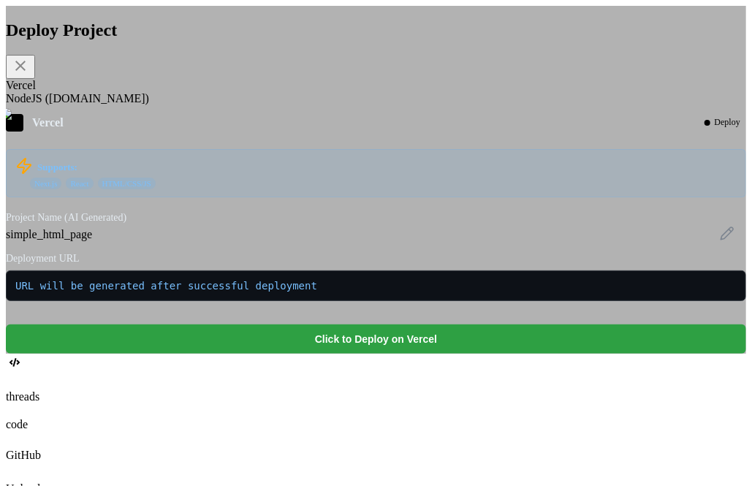
click at [328, 354] on button "Click to Deploy on Vercel" at bounding box center [376, 339] width 740 height 29
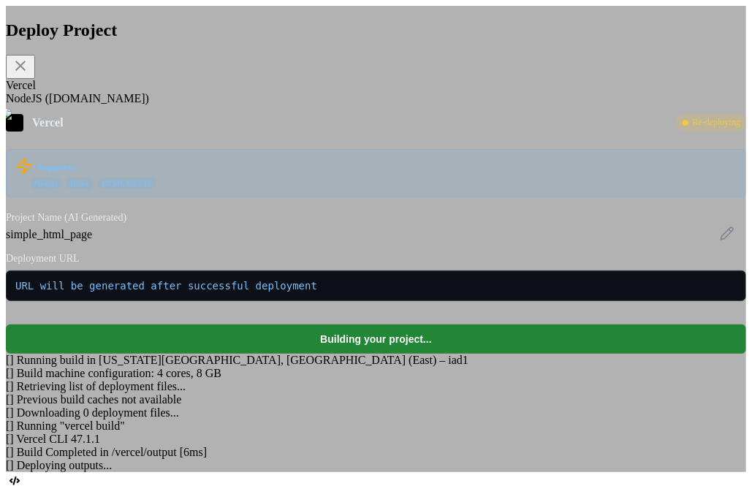
scroll to position [197, 0]
type textarea "x"
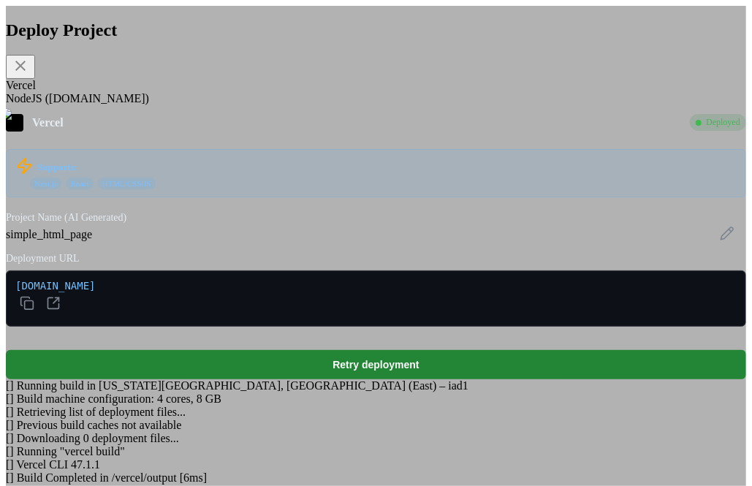
scroll to position [98, 0]
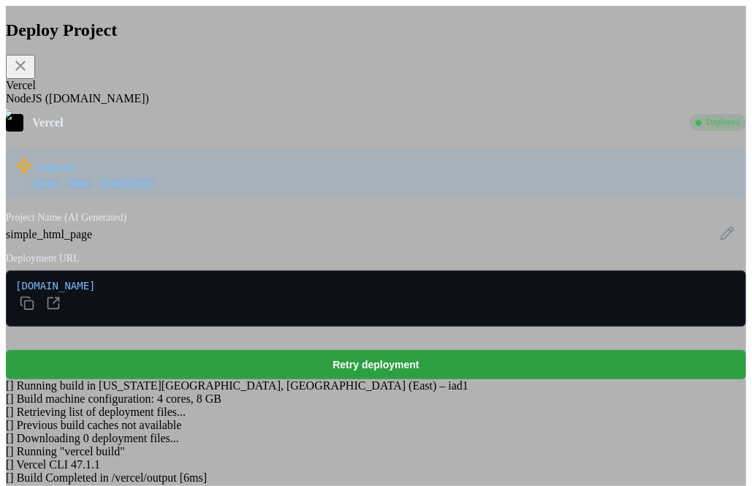
click at [311, 350] on button "Retry deployment" at bounding box center [376, 364] width 740 height 29
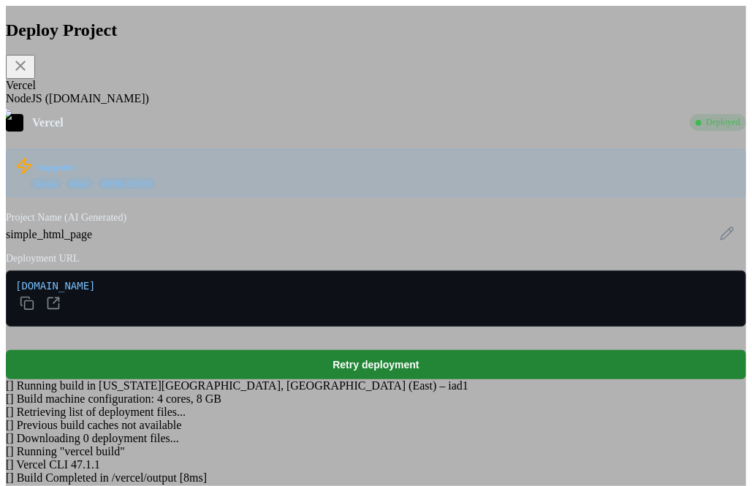
scroll to position [162, 0]
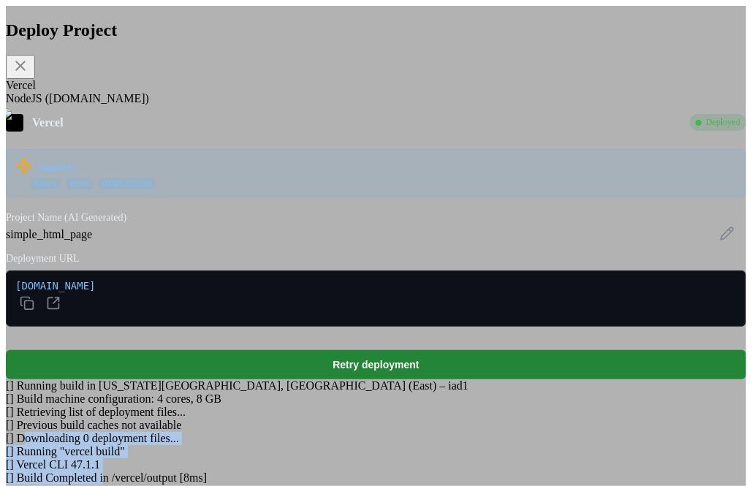
drag, startPoint x: 196, startPoint y: 338, endPoint x: 281, endPoint y: 381, distance: 95.1
click at [281, 381] on div "[ ] Running build in [US_STATE][GEOGRAPHIC_DATA], [GEOGRAPHIC_DATA] (East) – ia…" at bounding box center [376, 438] width 740 height 118
click at [281, 485] on div "[ ] Deploying outputs..." at bounding box center [376, 491] width 740 height 13
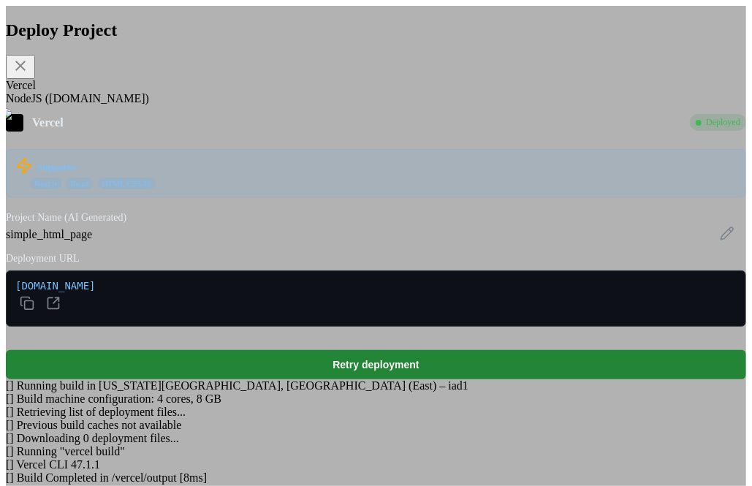
type textarea "x"
